Goal: Task Accomplishment & Management: Manage account settings

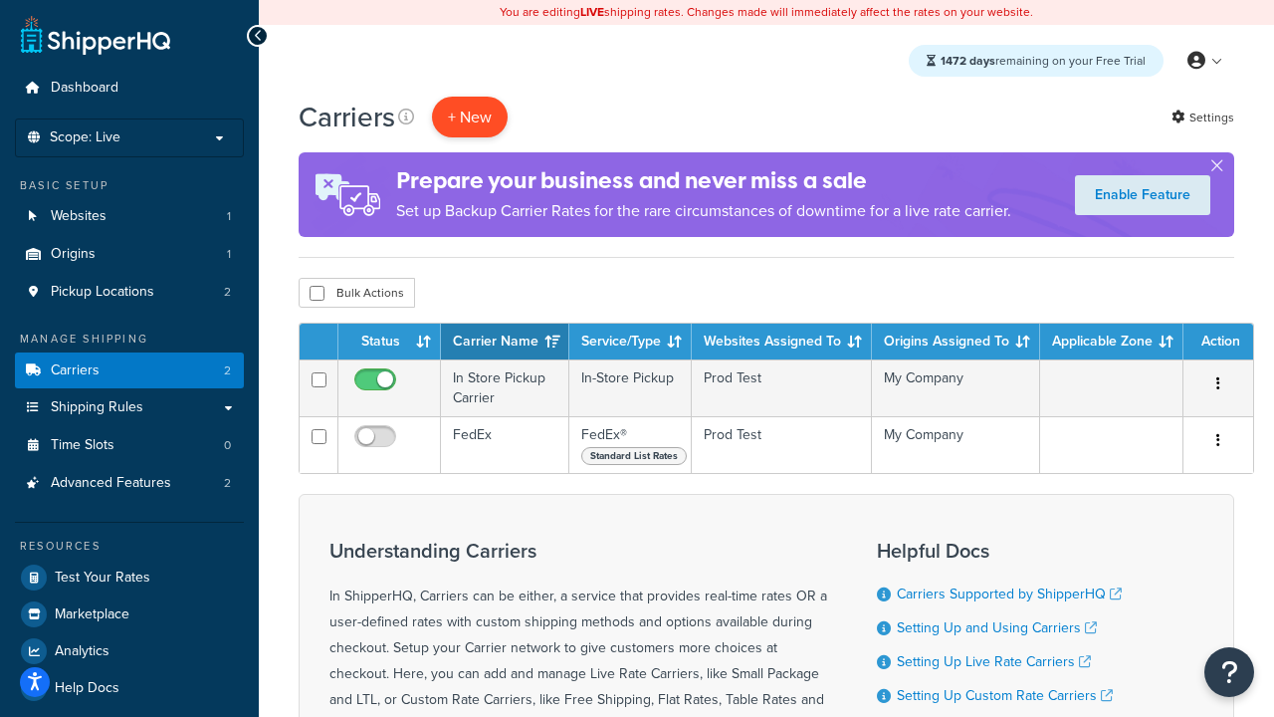
click at [470, 117] on button "+ New" at bounding box center [470, 117] width 76 height 41
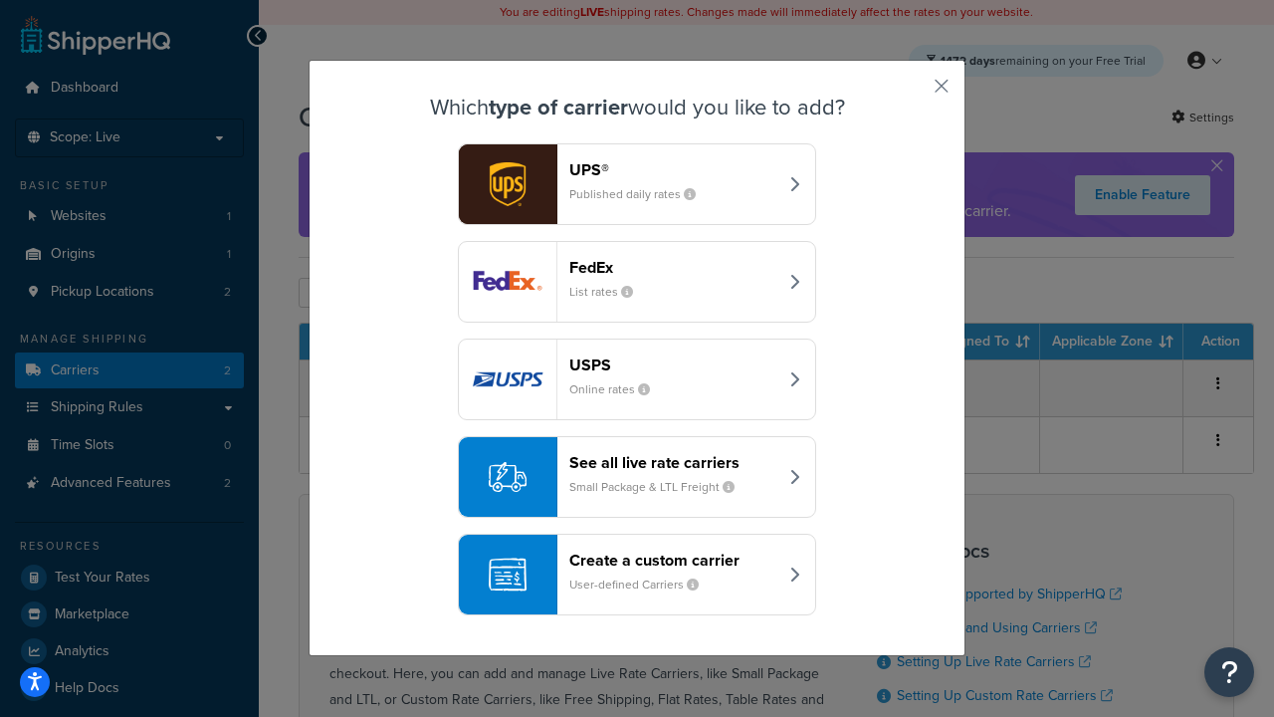
click at [637, 282] on div "FedEx List rates" at bounding box center [673, 282] width 208 height 48
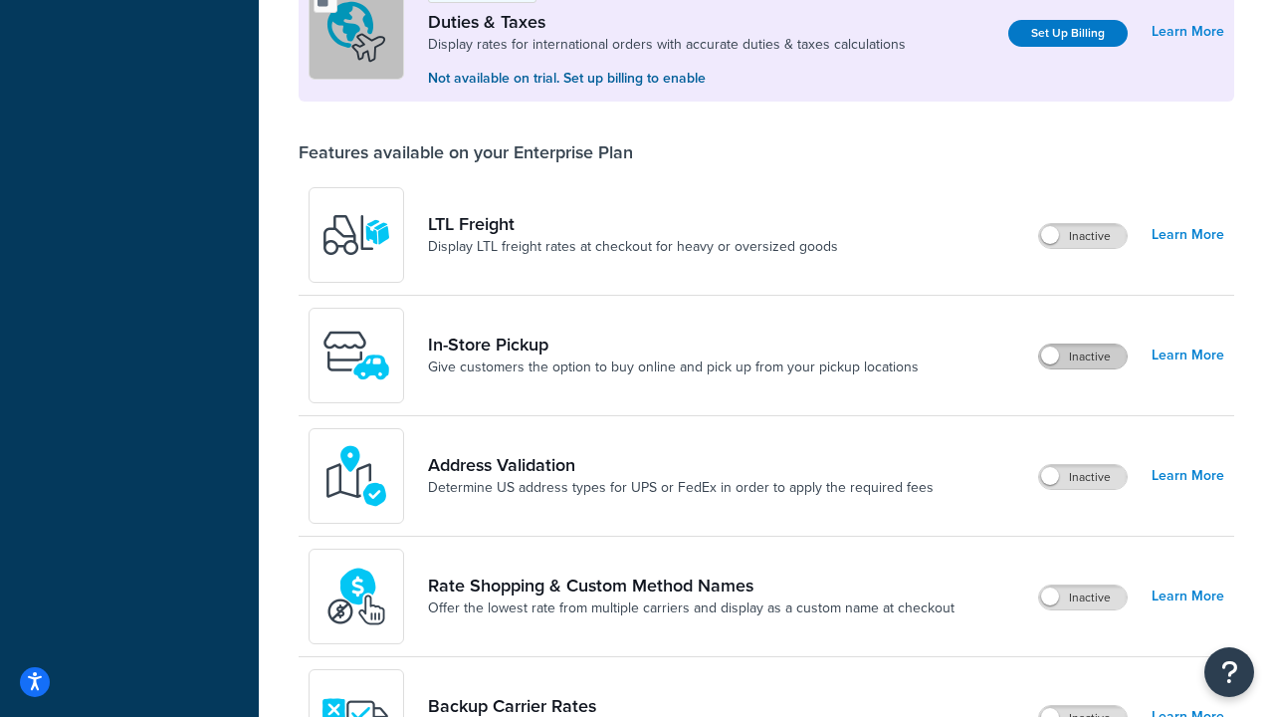
scroll to position [609, 0]
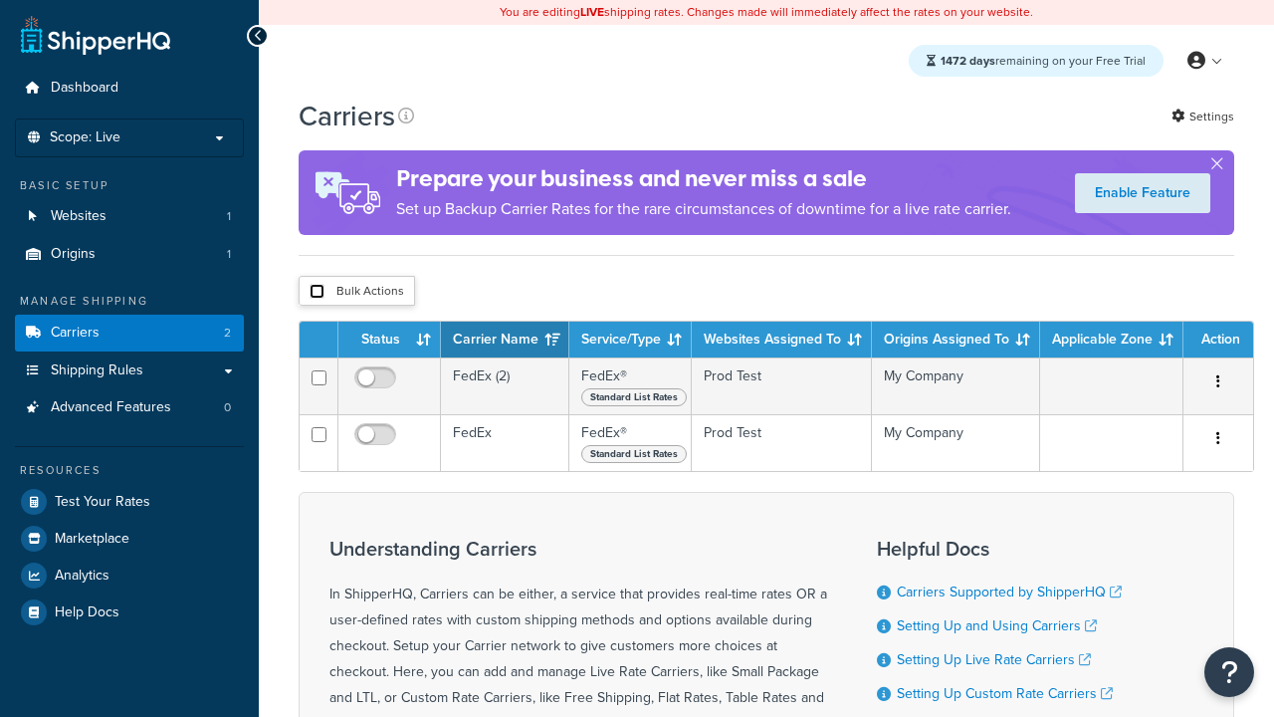
click at [317, 293] on input "checkbox" at bounding box center [317, 291] width 15 height 15
checkbox input "true"
click at [0, 0] on button "Delete" at bounding box center [0, 0] width 0 height 0
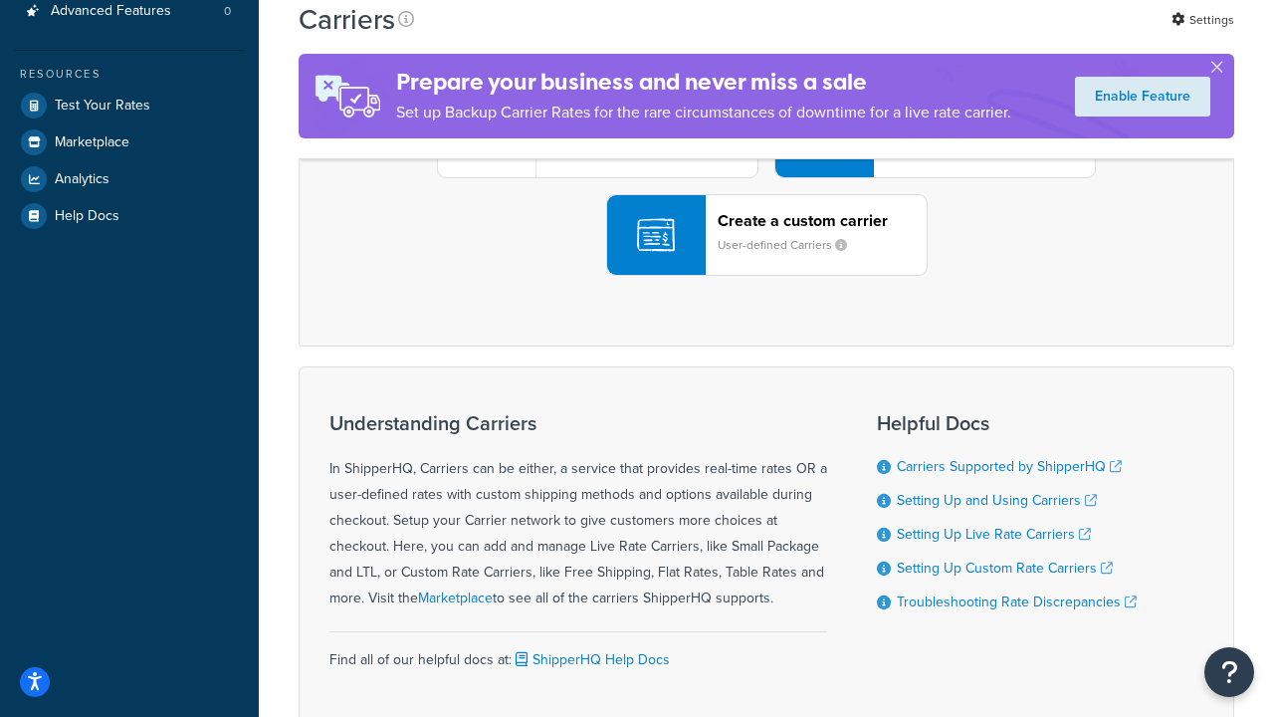
click at [767, 276] on div "UPS® Published daily rates FedEx List rates USPS Online rates See all live rate…" at bounding box center [767, 137] width 894 height 277
click at [991, 35] on header "FedEx" at bounding box center [990, 25] width 209 height 19
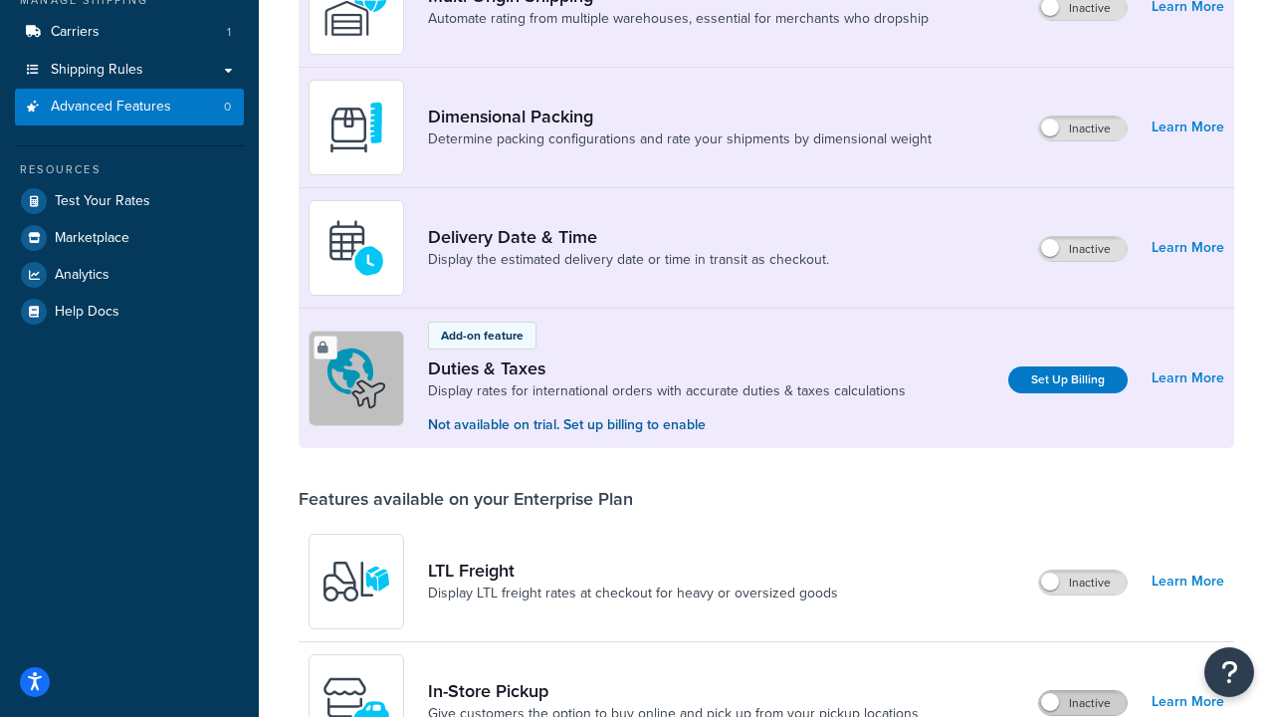
click at [1084, 705] on label "Inactive" at bounding box center [1083, 703] width 88 height 24
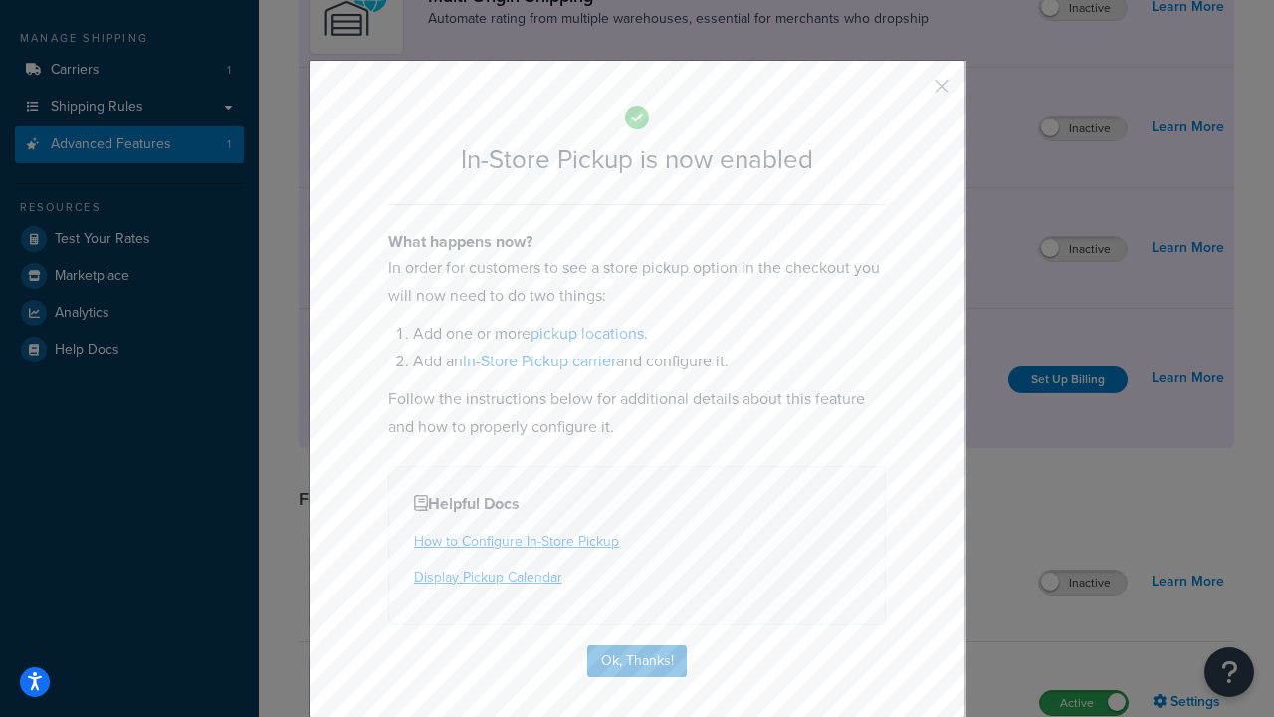
scroll to position [338, 0]
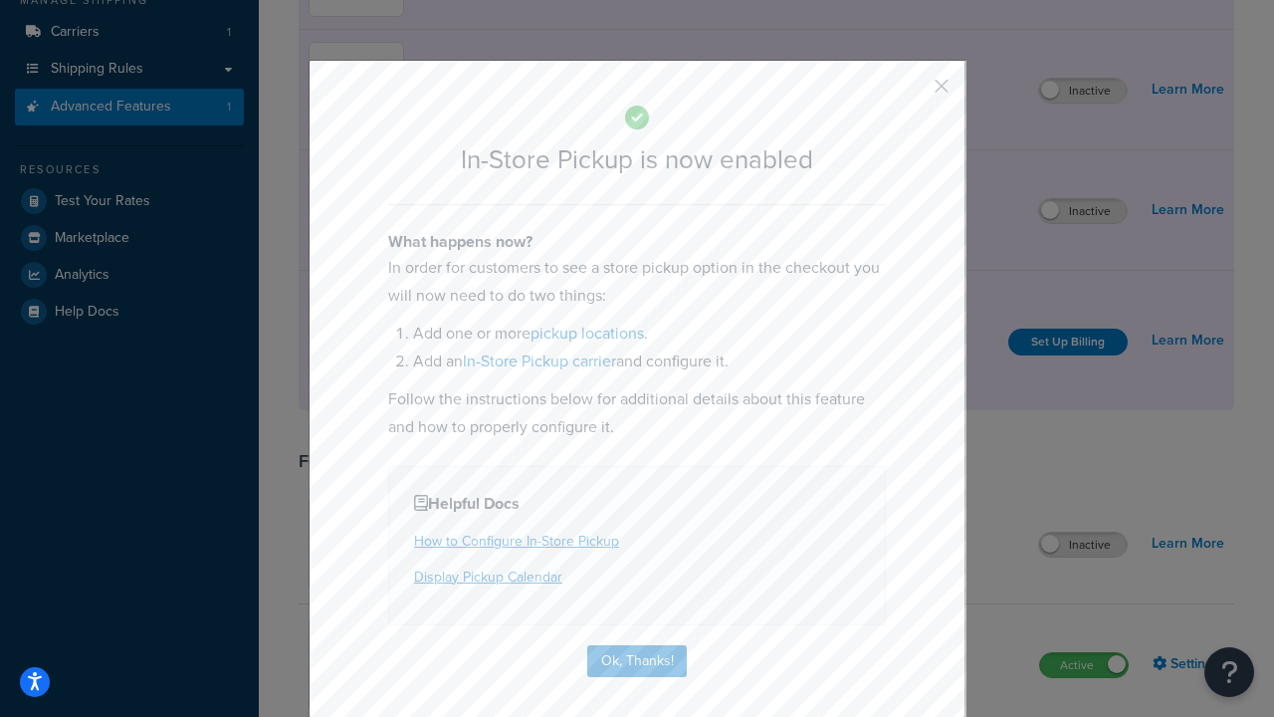
click at [912, 93] on button "button" at bounding box center [912, 93] width 5 height 5
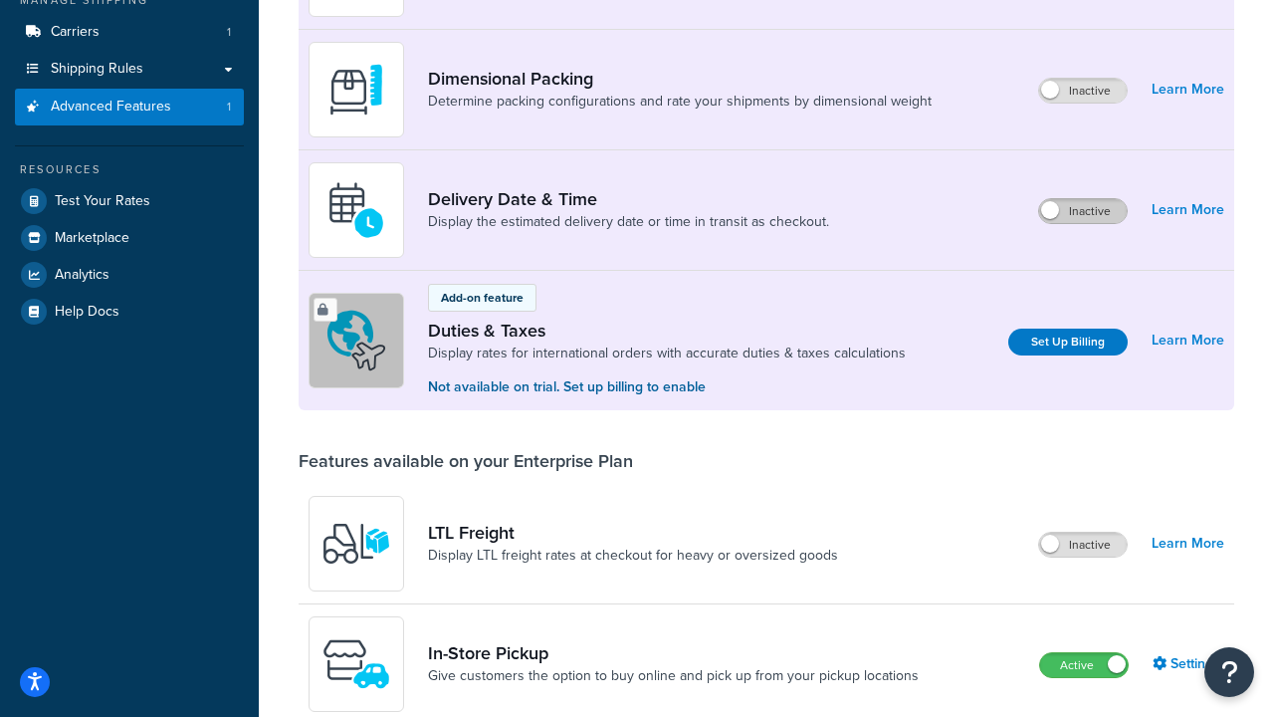
click at [1084, 212] on label "Inactive" at bounding box center [1083, 211] width 88 height 24
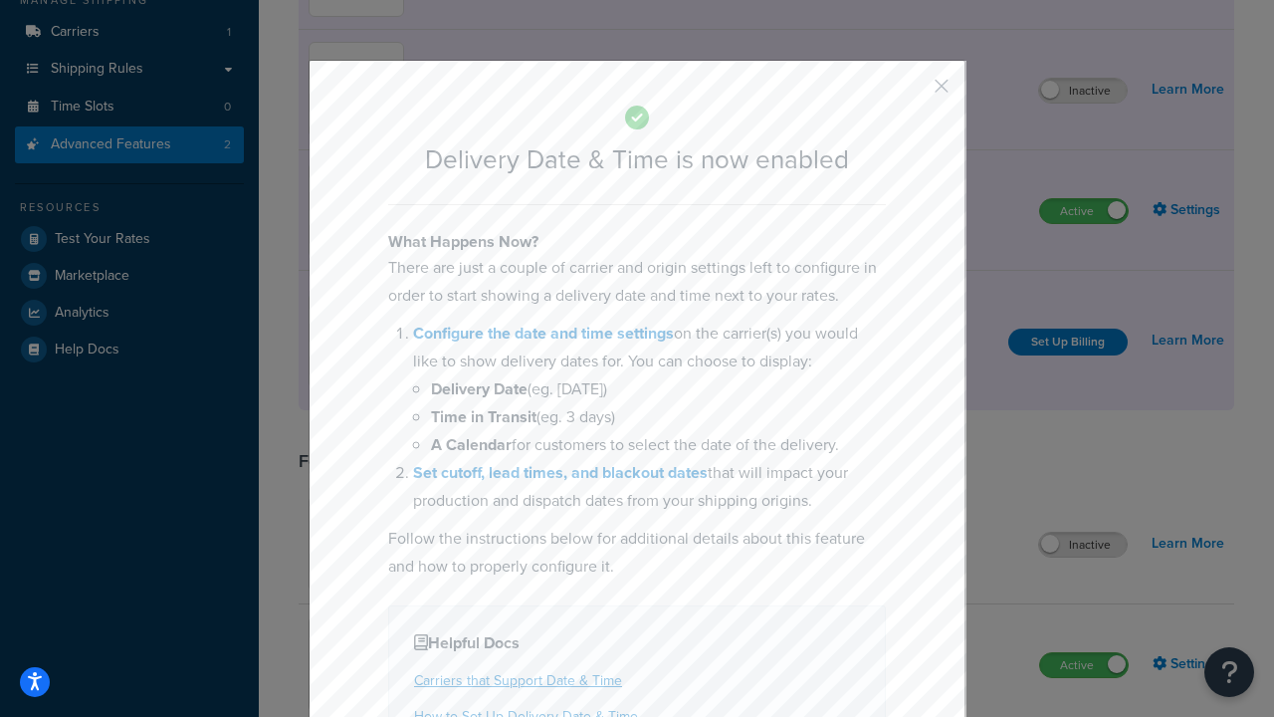
click at [912, 93] on button "button" at bounding box center [912, 93] width 5 height 5
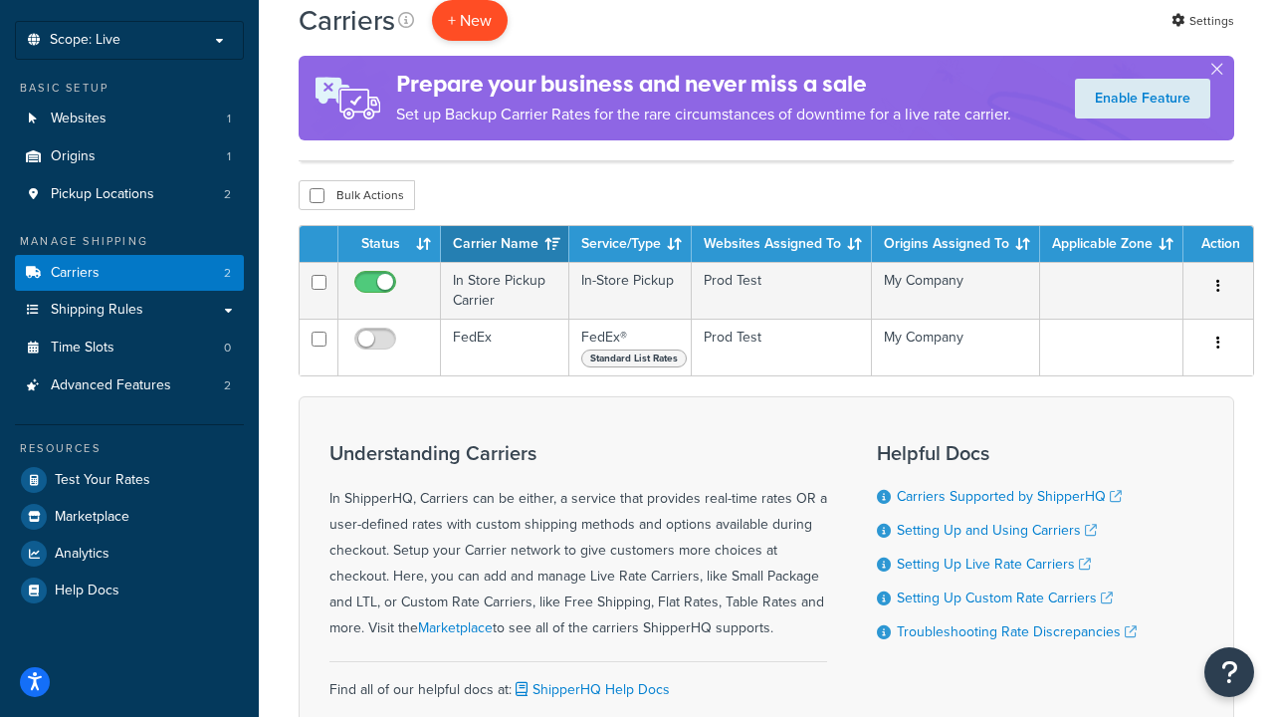
click at [470, 20] on button "+ New" at bounding box center [470, 20] width 76 height 41
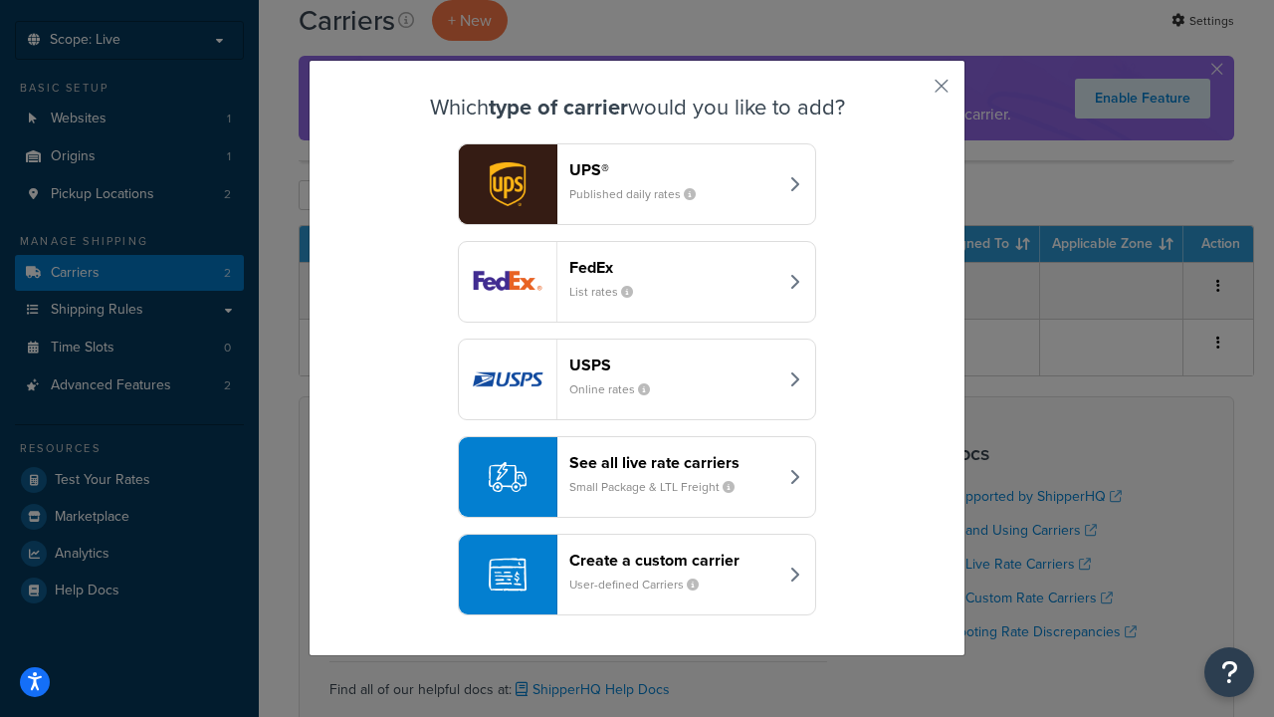
click at [637, 574] on div "Create a custom carrier User-defined Carriers" at bounding box center [673, 575] width 208 height 48
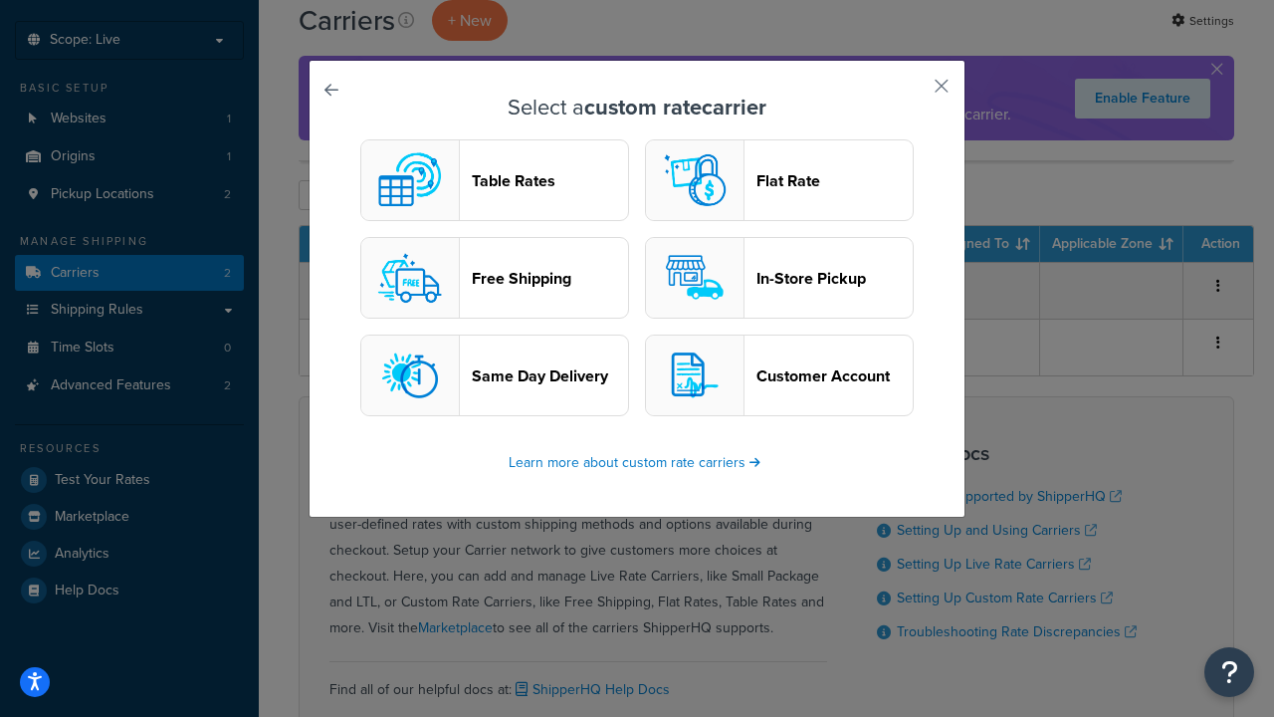
click at [780, 278] on header "In-Store Pickup" at bounding box center [835, 278] width 156 height 19
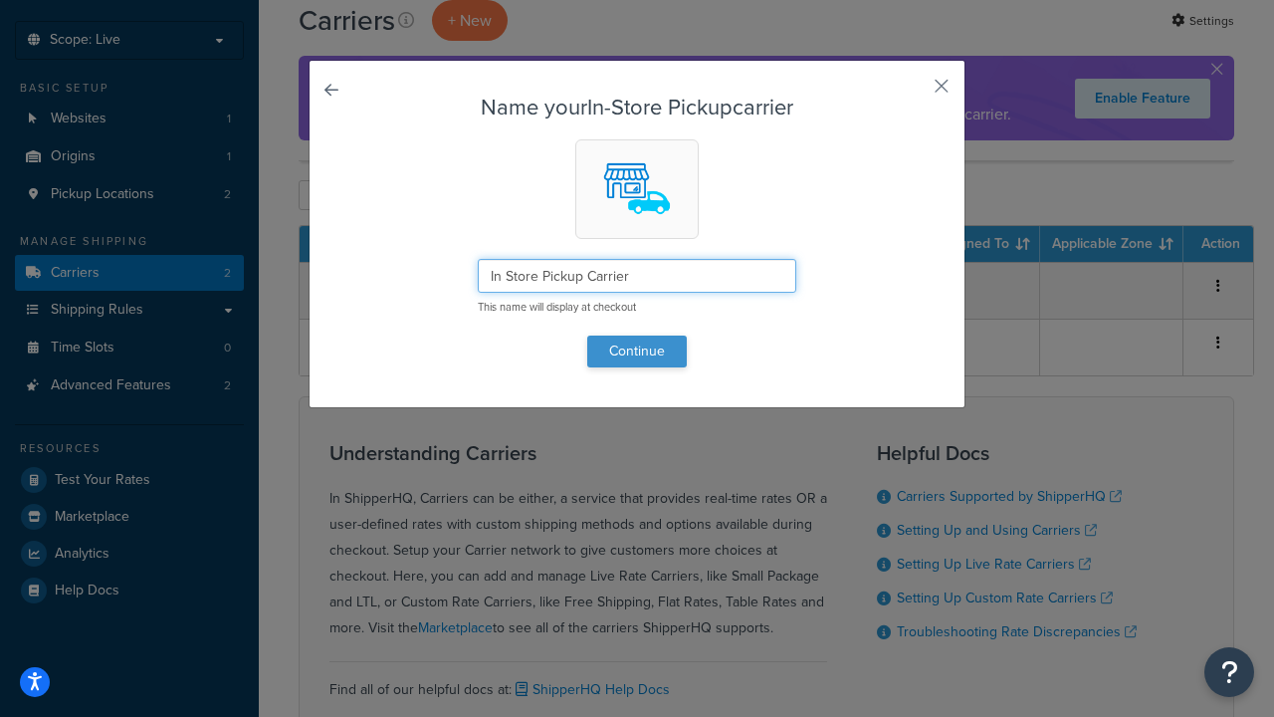
type input "In Store Pickup Carrier"
click at [637, 350] on button "Continue" at bounding box center [637, 352] width 100 height 32
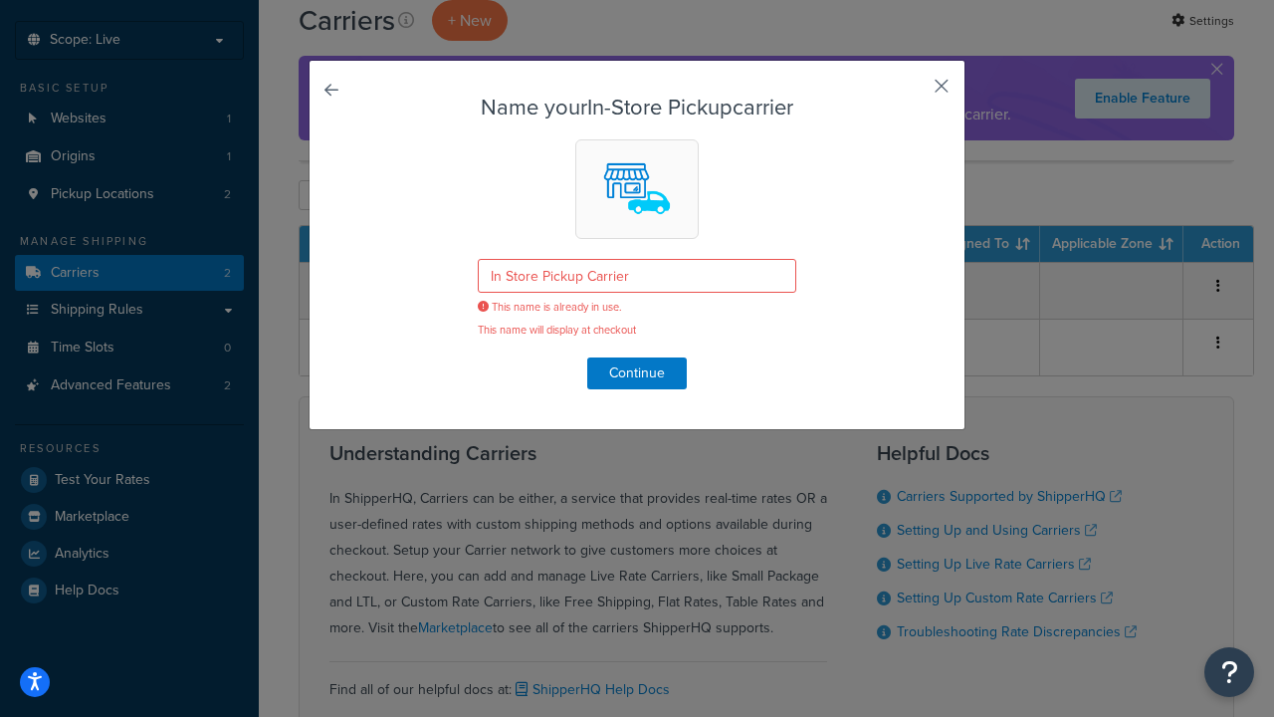
click at [912, 93] on button "button" at bounding box center [912, 93] width 5 height 5
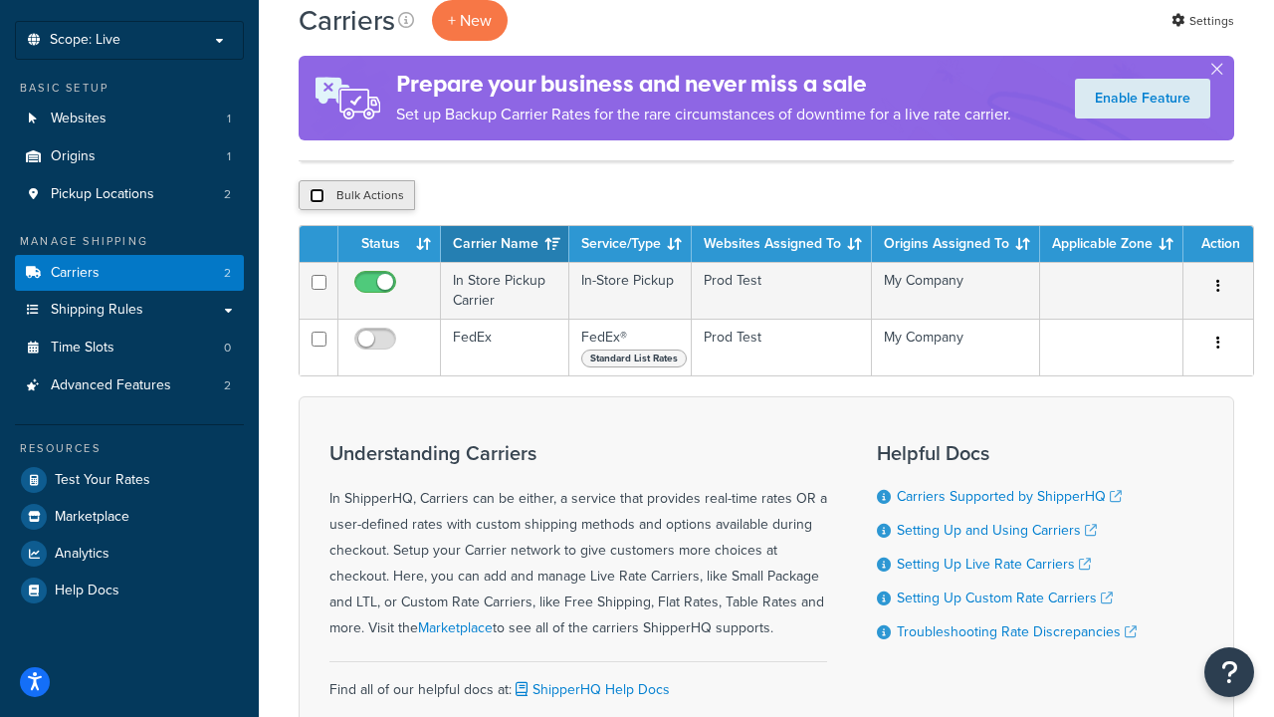
click at [317, 197] on input "checkbox" at bounding box center [317, 195] width 15 height 15
checkbox input "true"
click at [530, 197] on button "Delete" at bounding box center [531, 195] width 69 height 30
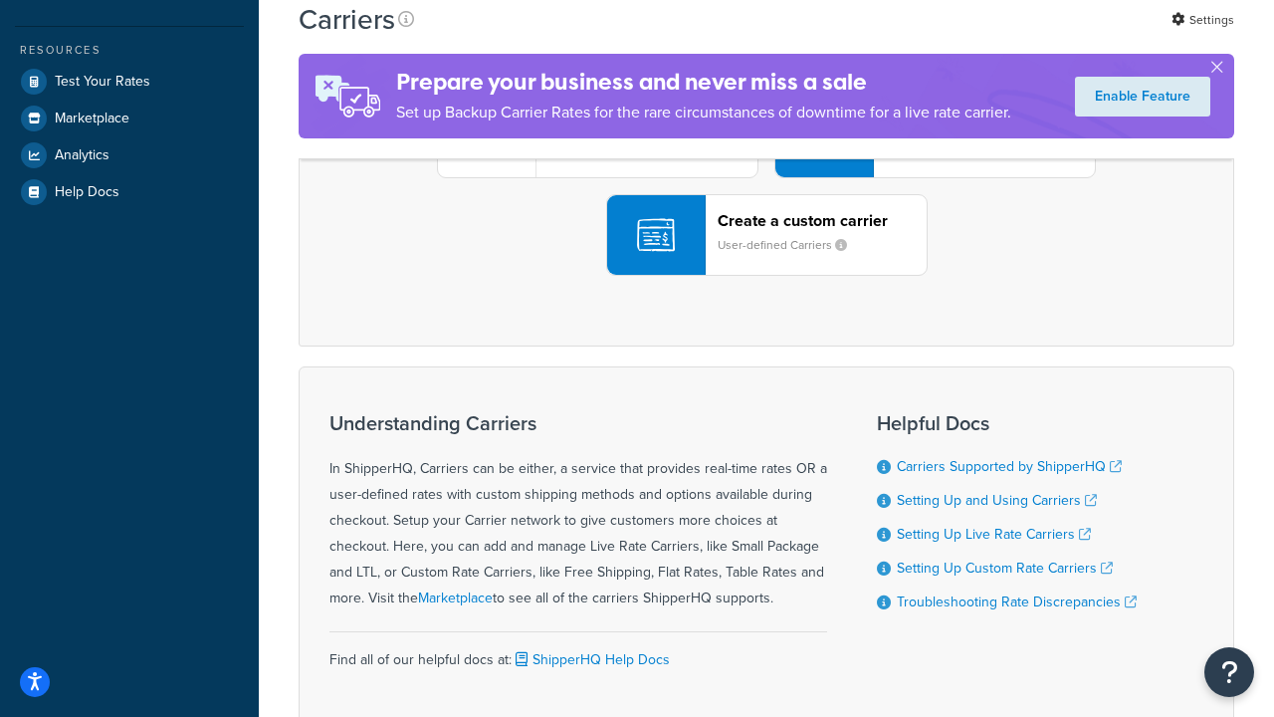
scroll to position [56, 0]
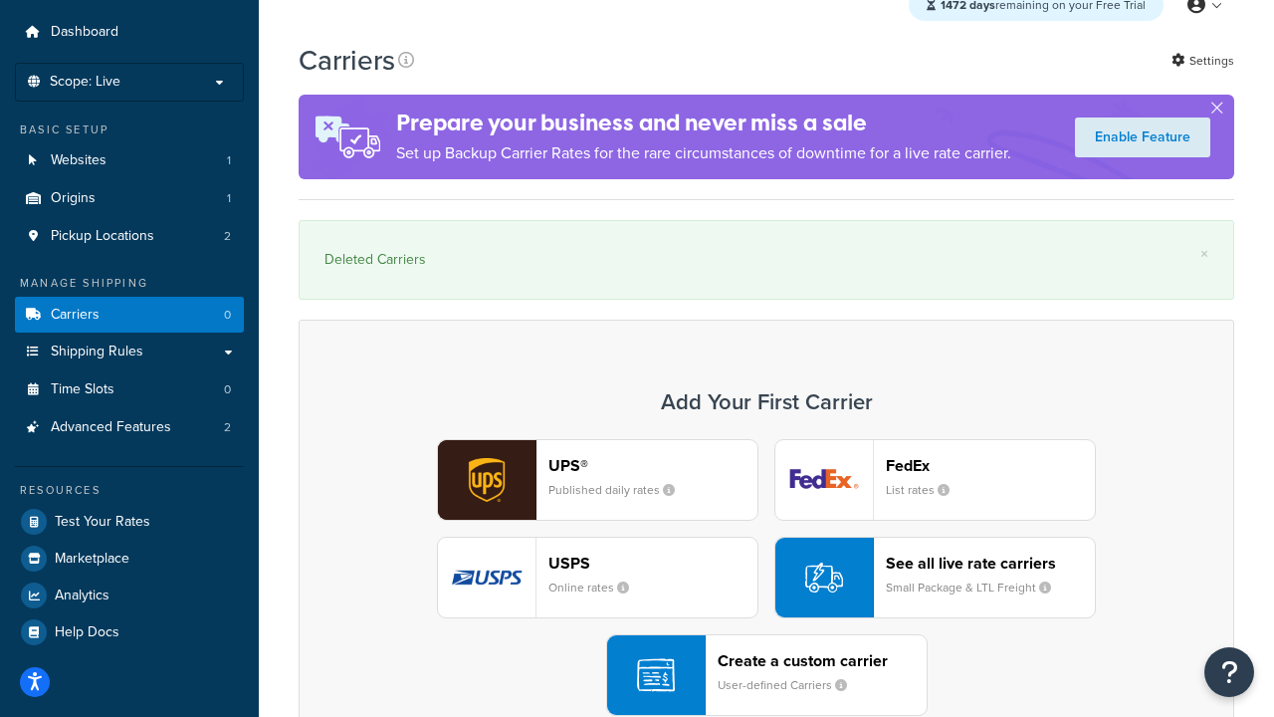
click at [767, 578] on div "UPS® Published daily rates FedEx List rates USPS Online rates See all live rate…" at bounding box center [767, 577] width 894 height 277
click at [767, 676] on div "Create a custom carrier User-defined Carriers" at bounding box center [822, 675] width 209 height 48
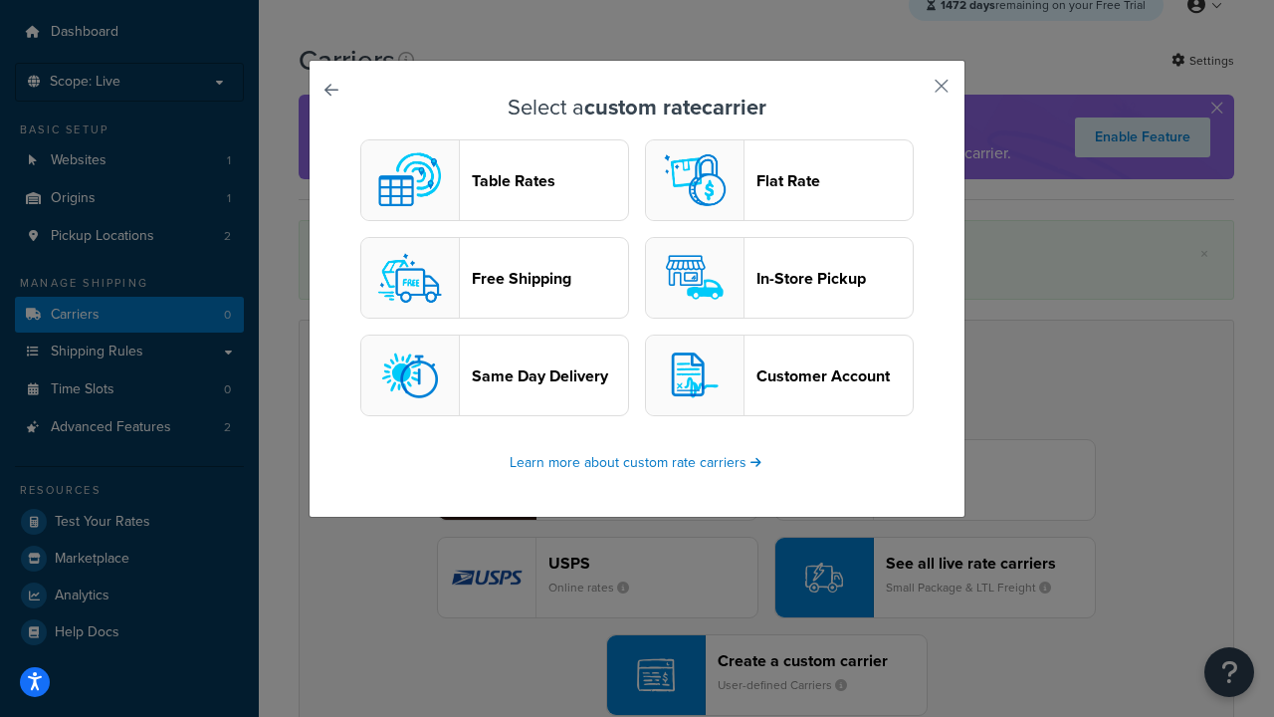
click at [780, 278] on header "In-Store Pickup" at bounding box center [835, 278] width 156 height 19
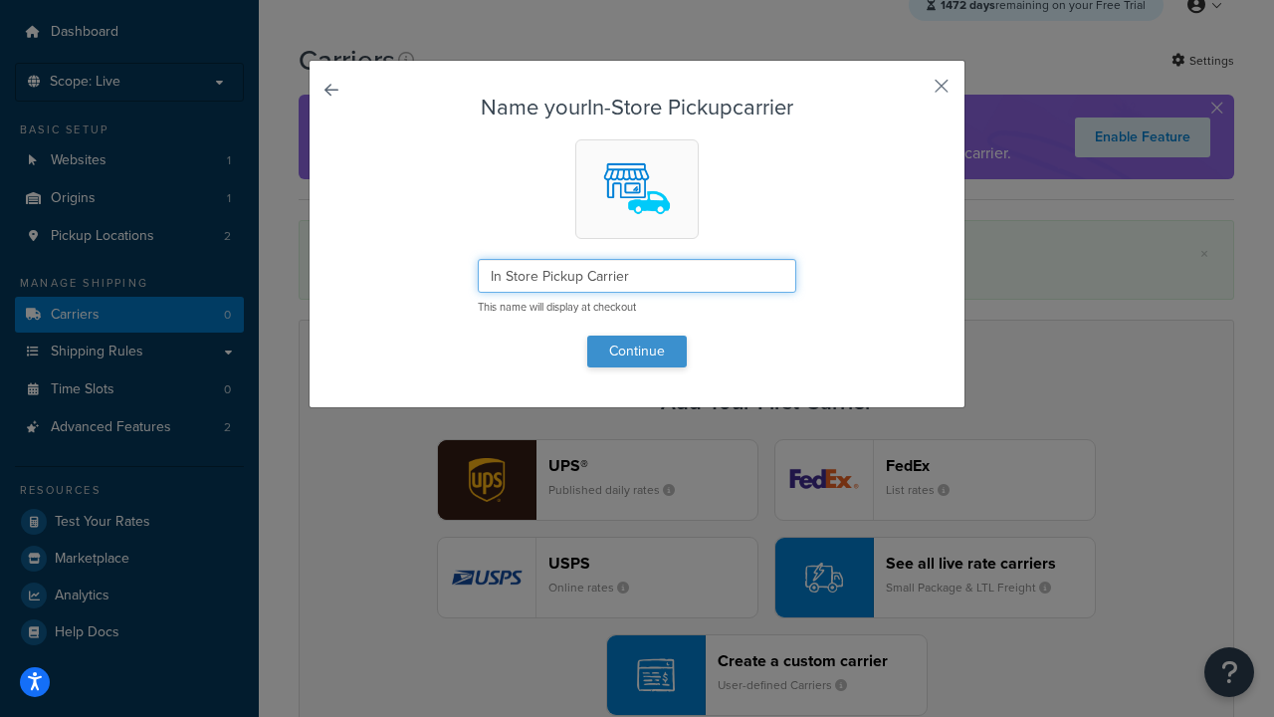
type input "In Store Pickup Carrier"
click at [637, 350] on button "Continue" at bounding box center [637, 352] width 100 height 32
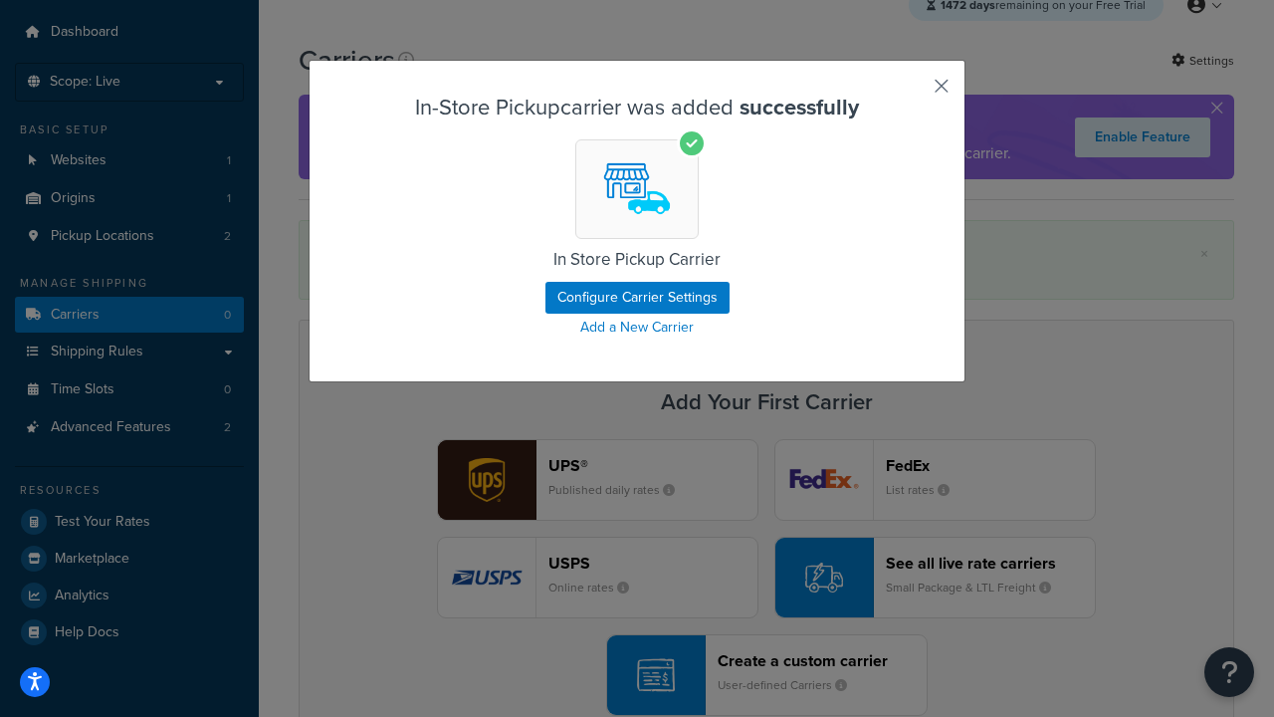
click at [912, 93] on button "button" at bounding box center [912, 93] width 5 height 5
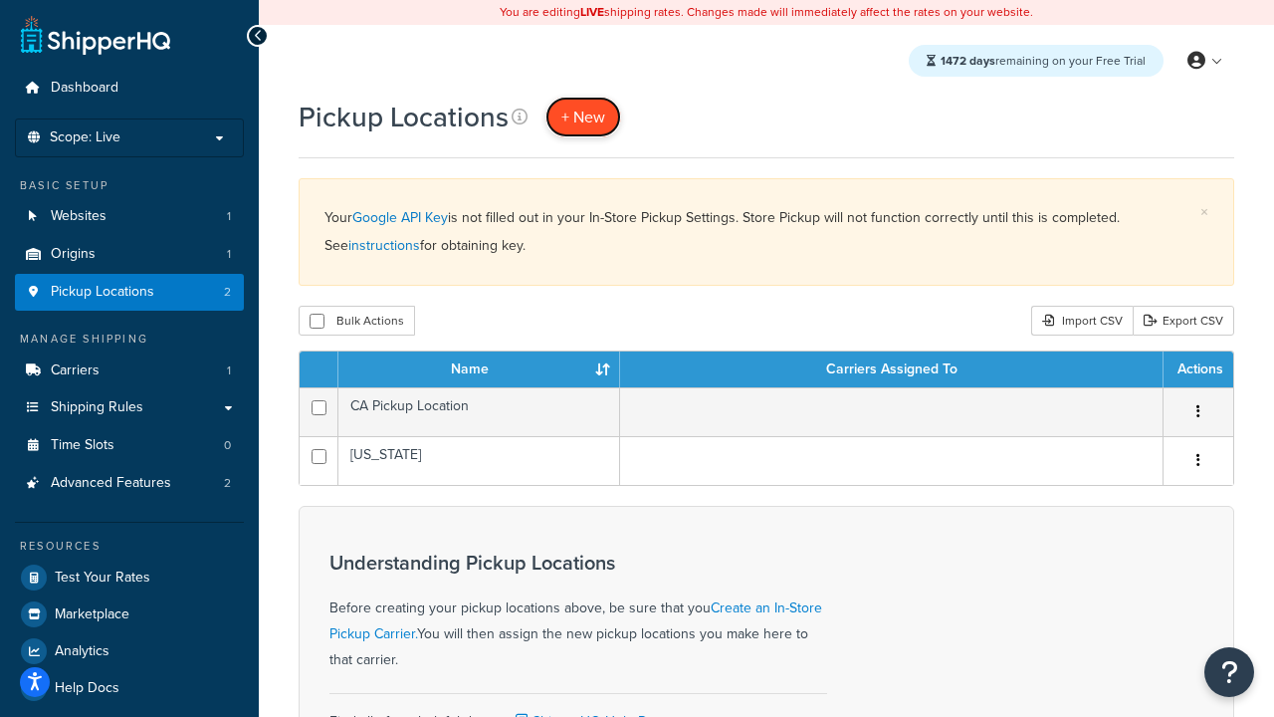
click at [581, 117] on span "+ New" at bounding box center [584, 117] width 44 height 23
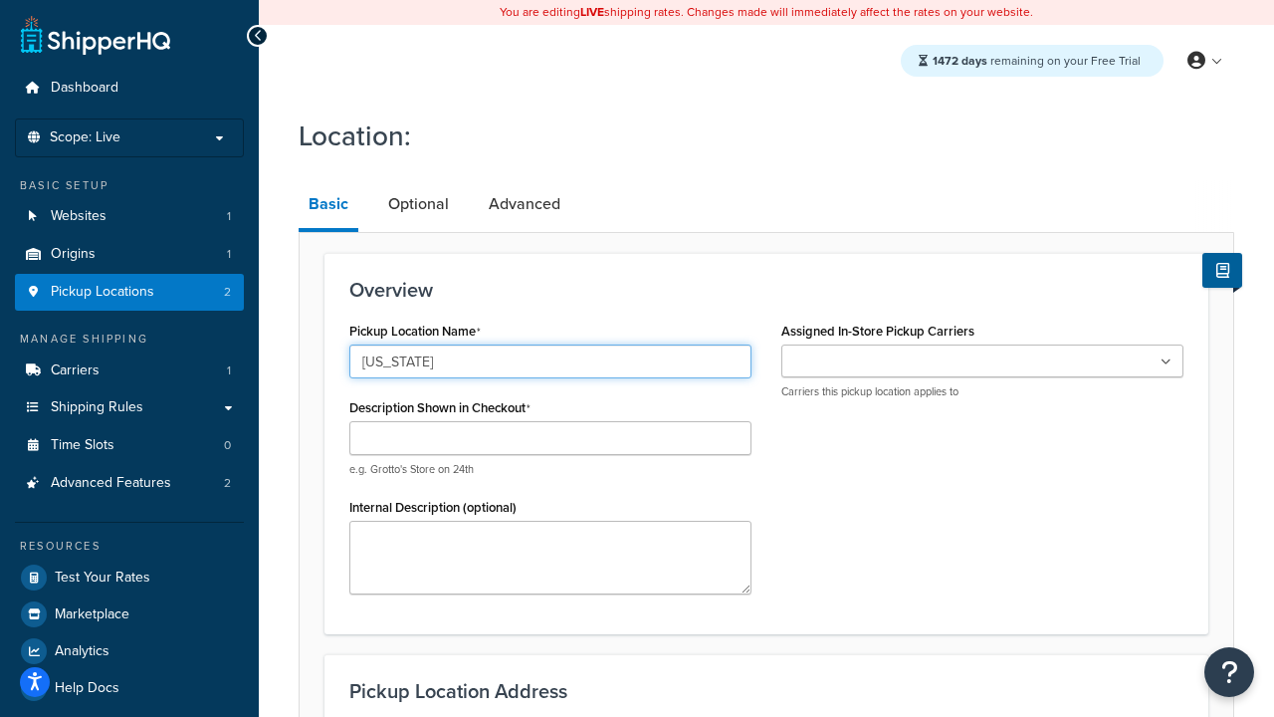
type input "[US_STATE]"
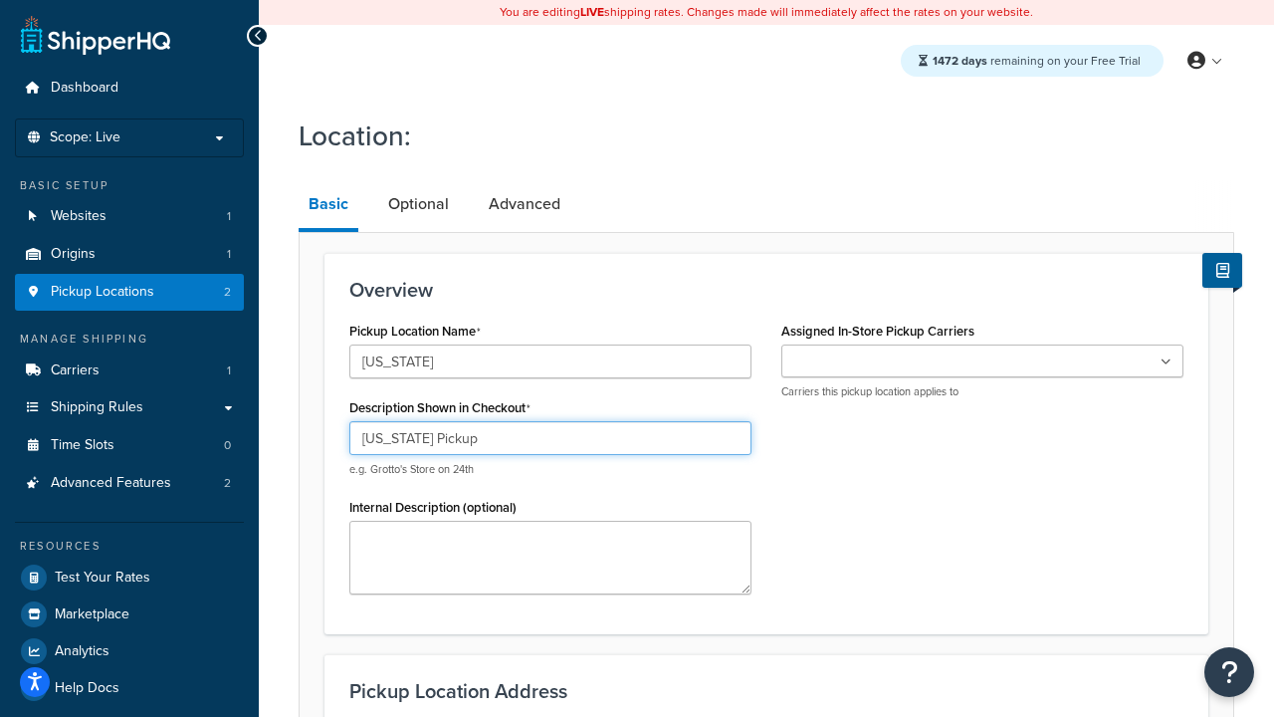
type input "[US_STATE] Pickup"
click at [983, 362] on ul at bounding box center [983, 360] width 402 height 33
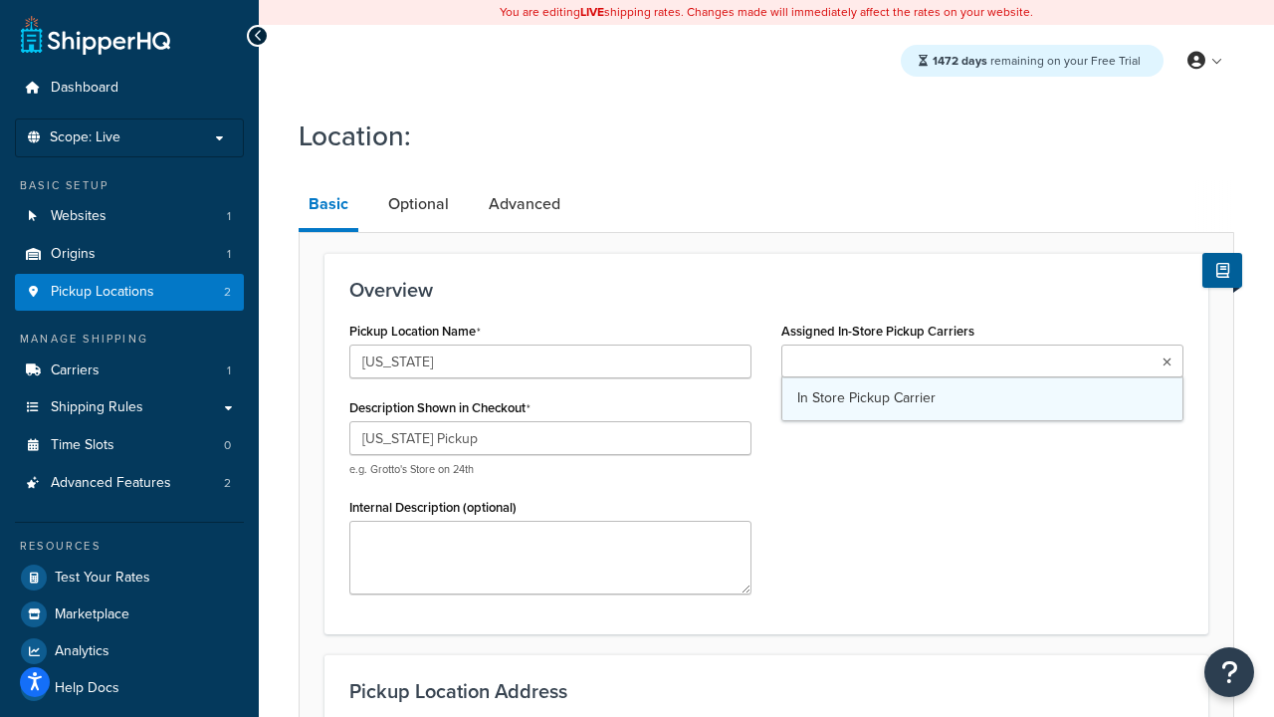
type input "[STREET_ADDRESS][PERSON_NAME]"
type input "Suite B"
type input "Irvine"
select select "5"
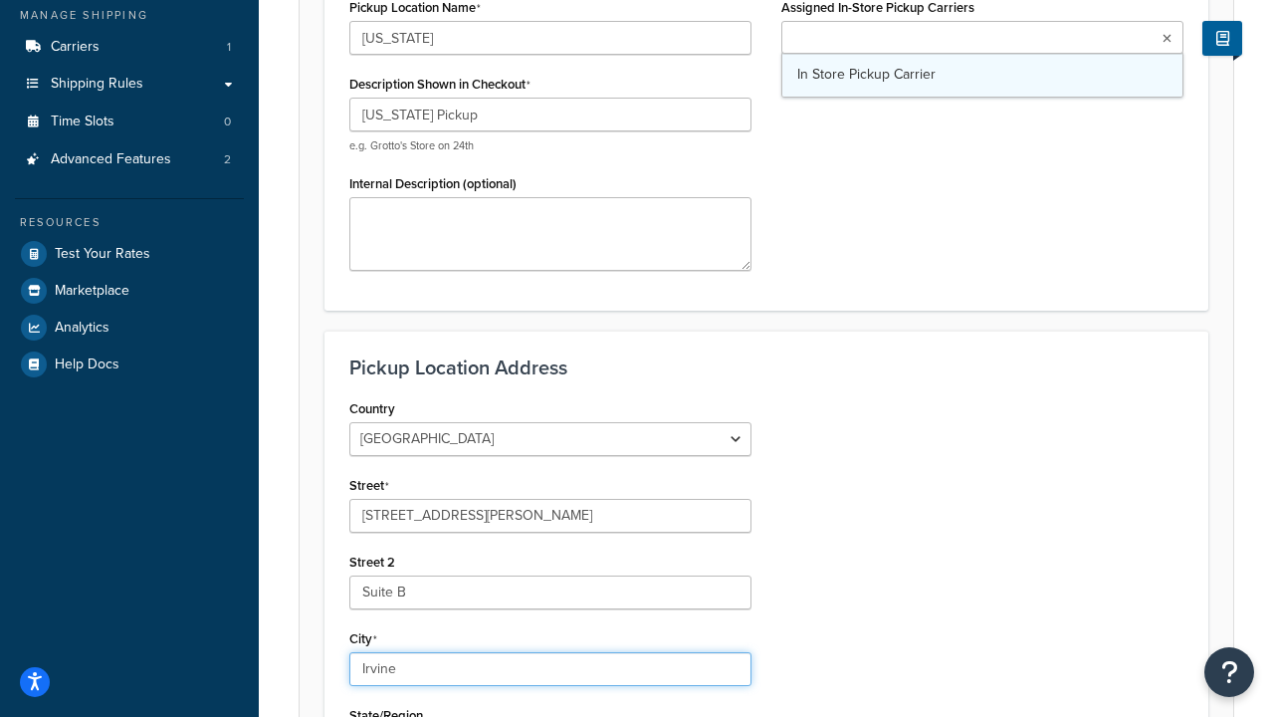
type input "Irvine"
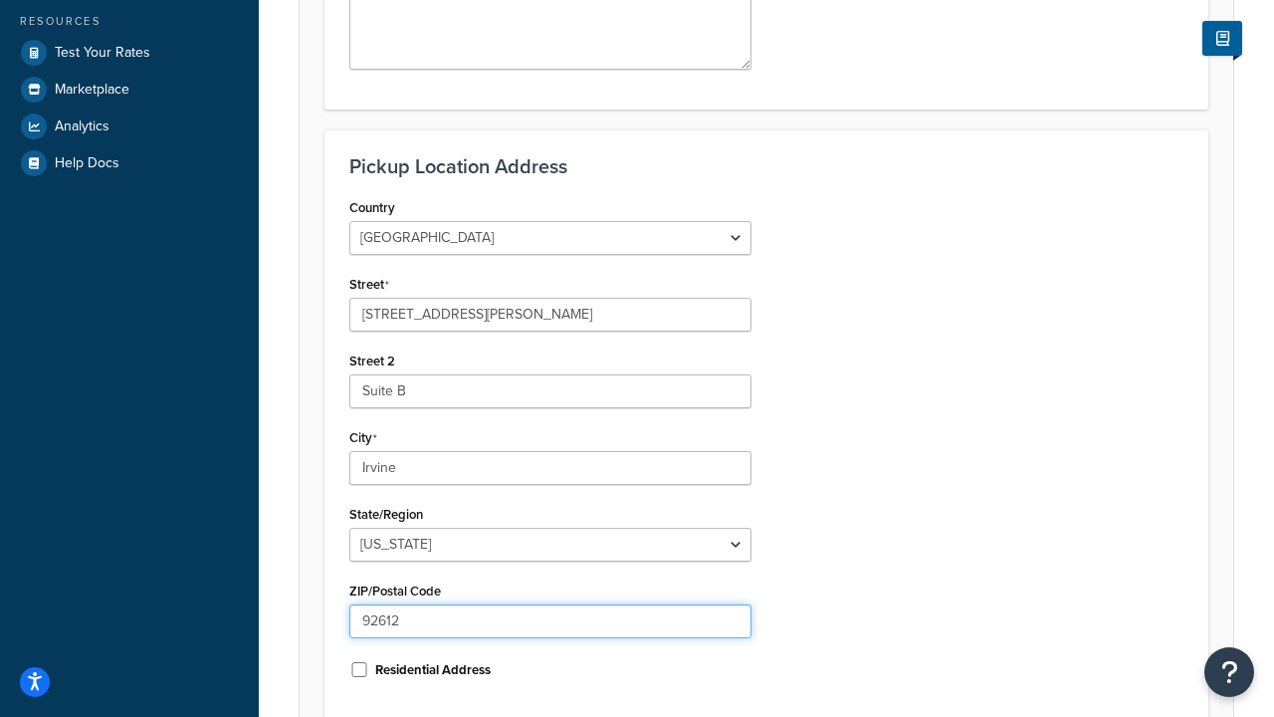
type input "92612"
